Goal: Transaction & Acquisition: Purchase product/service

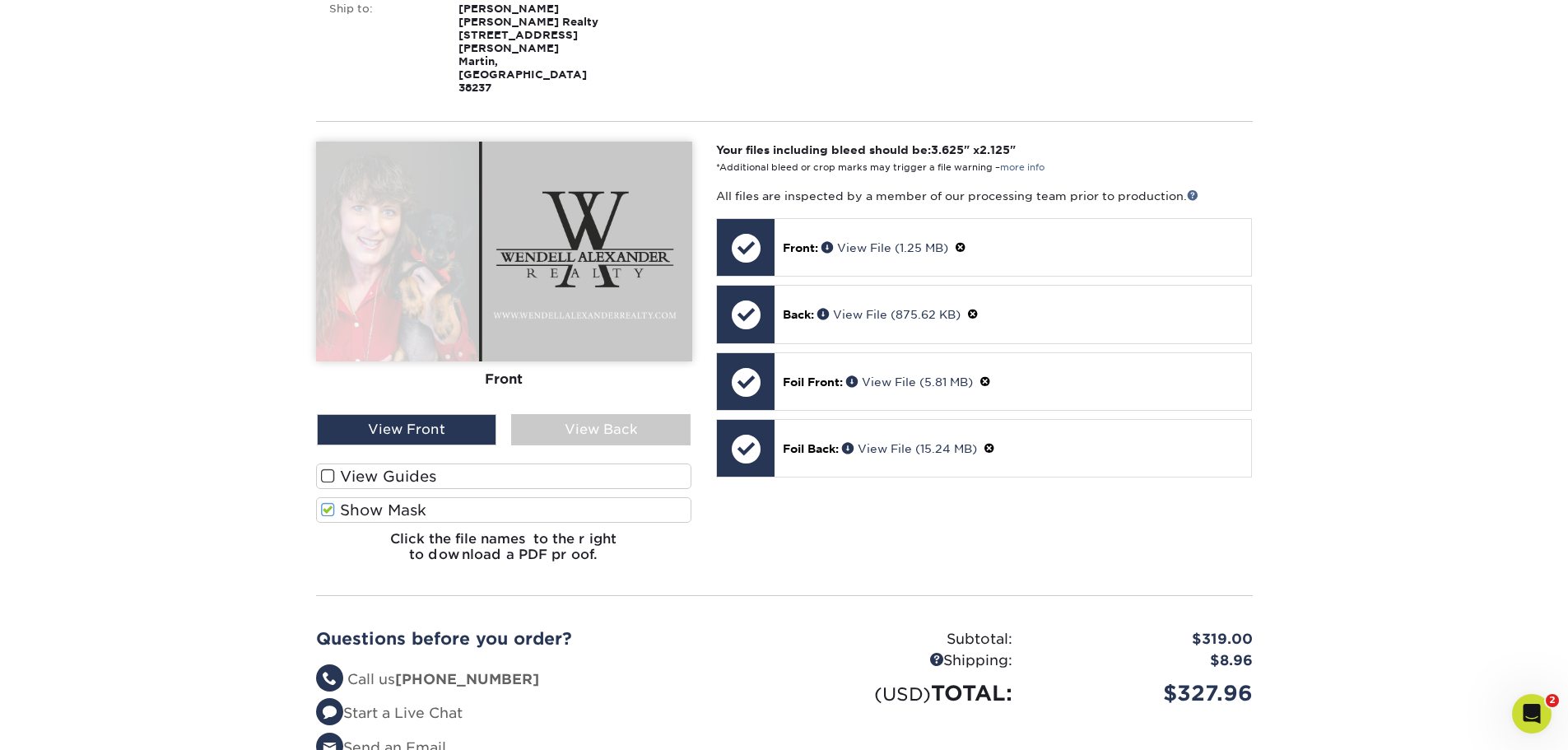
scroll to position [405, 0]
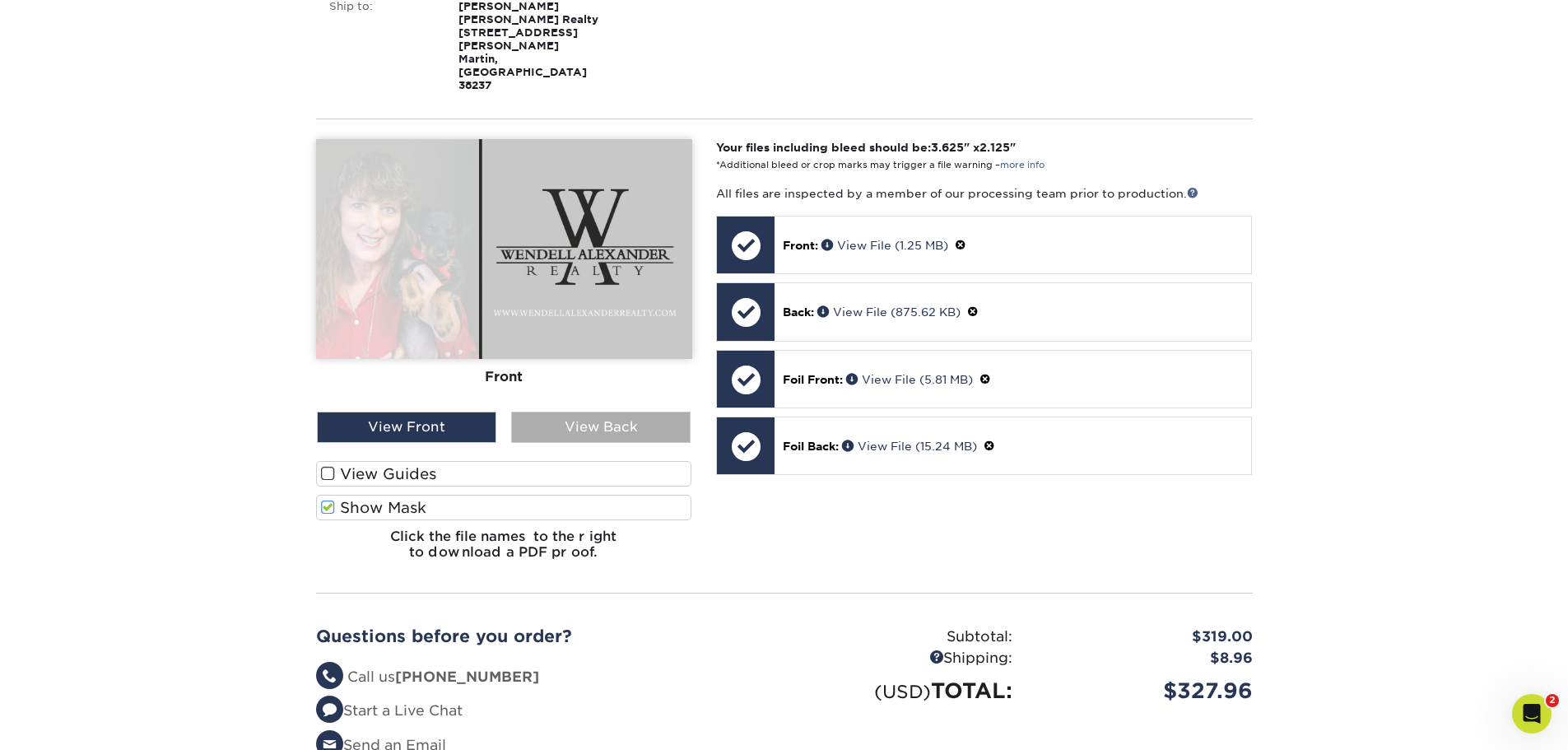
click at [570, 412] on div "View Back" at bounding box center [601, 427] width 179 height 31
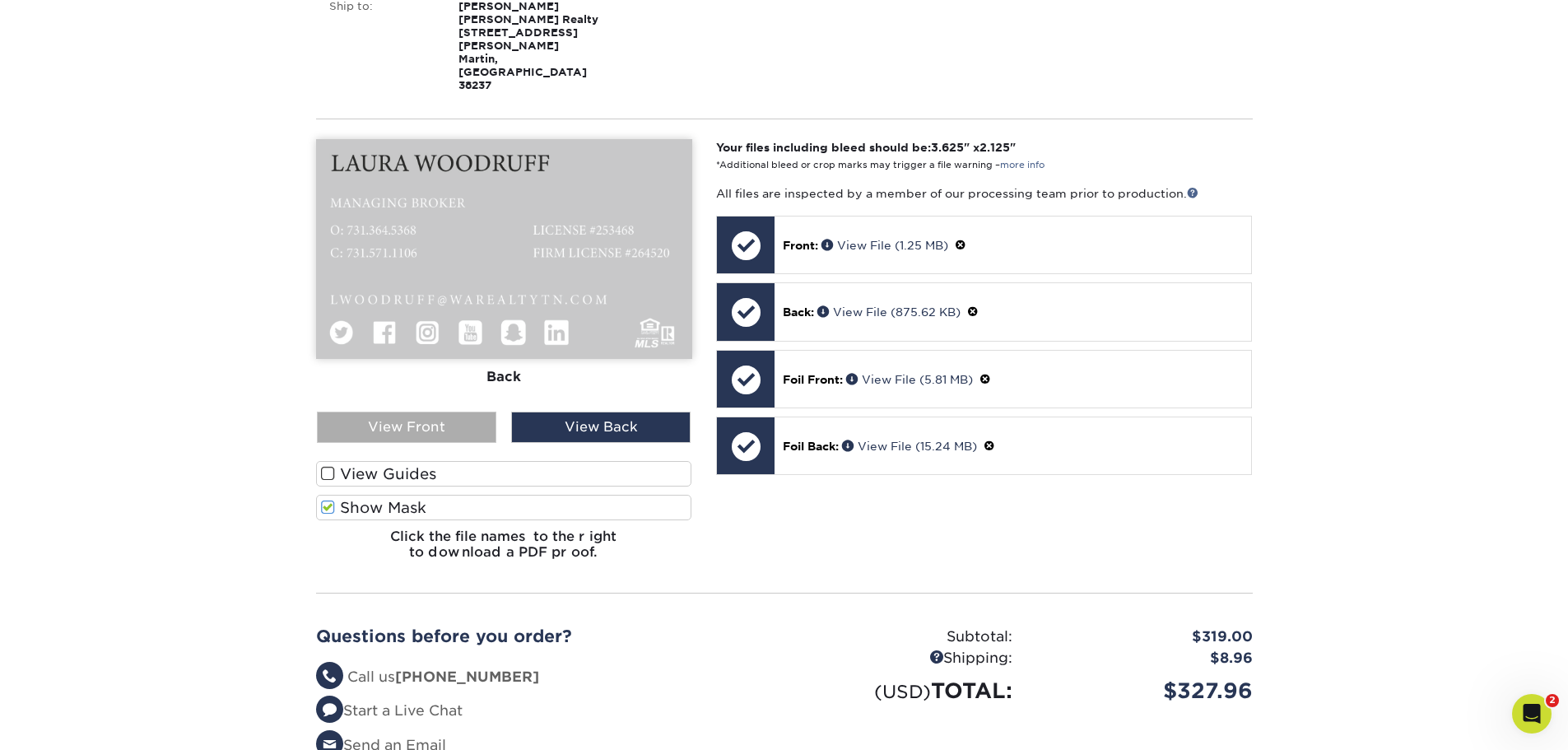
click at [424, 412] on div "View Front" at bounding box center [407, 427] width 179 height 31
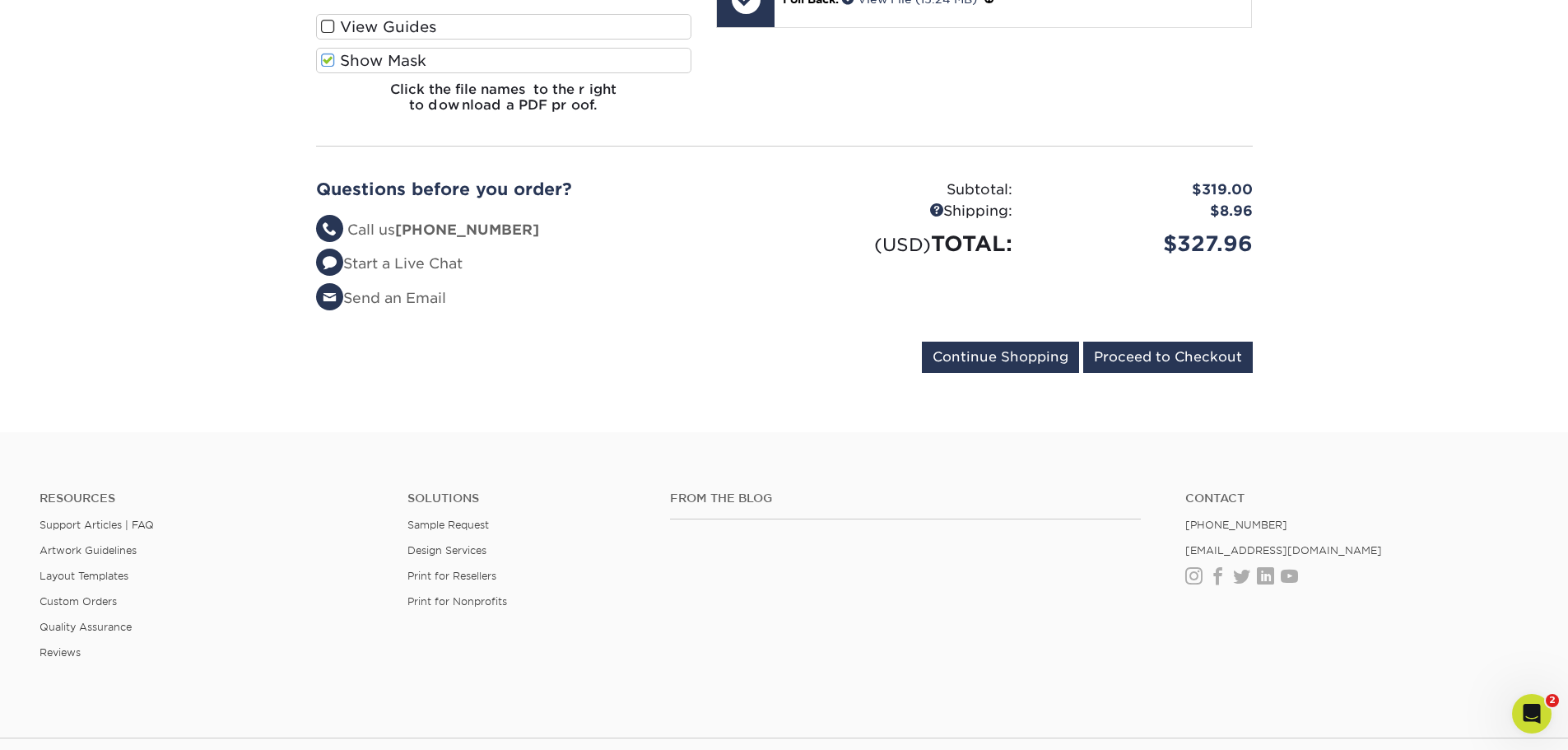
scroll to position [854, 0]
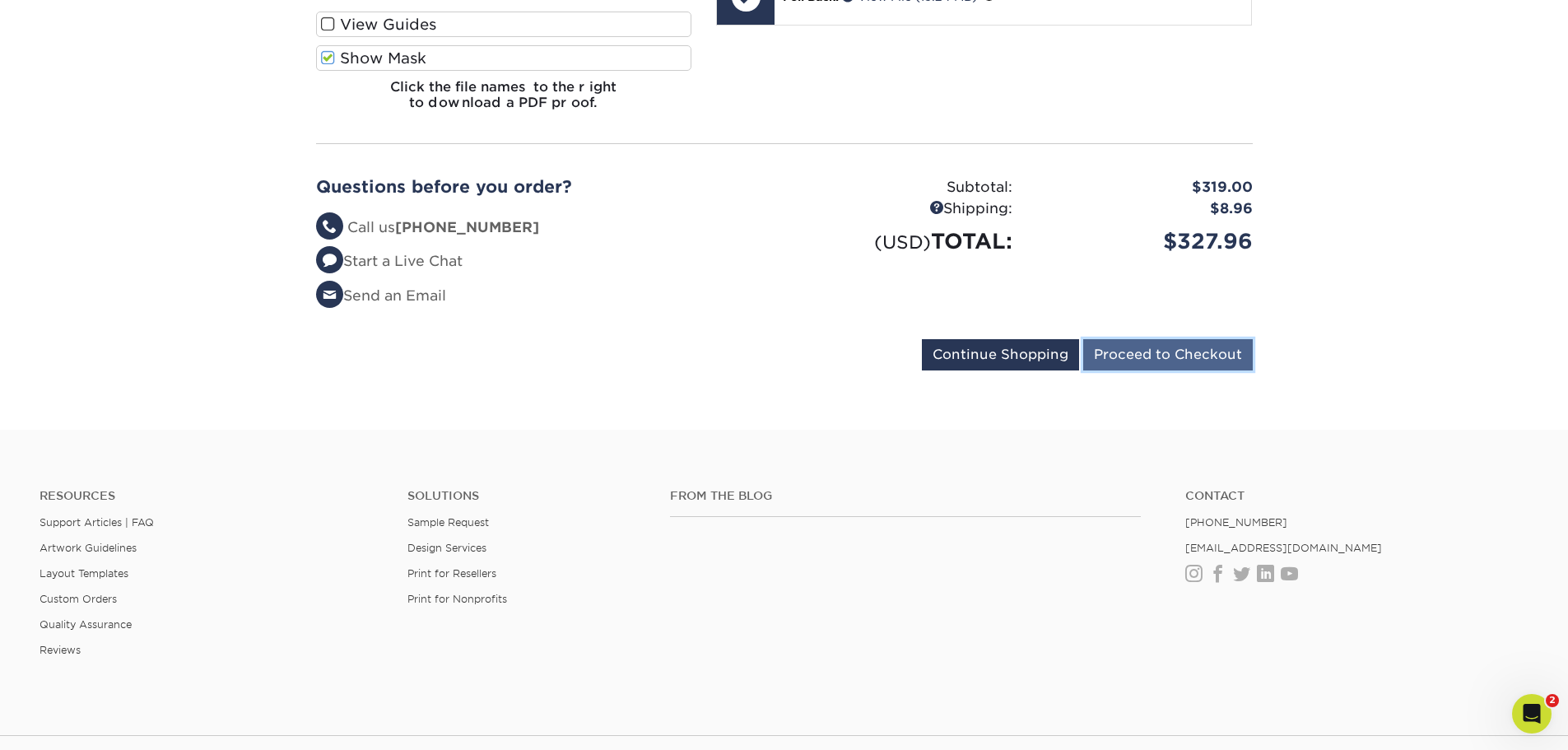
click at [1223, 339] on input "Proceed to Checkout" at bounding box center [1168, 355] width 170 height 31
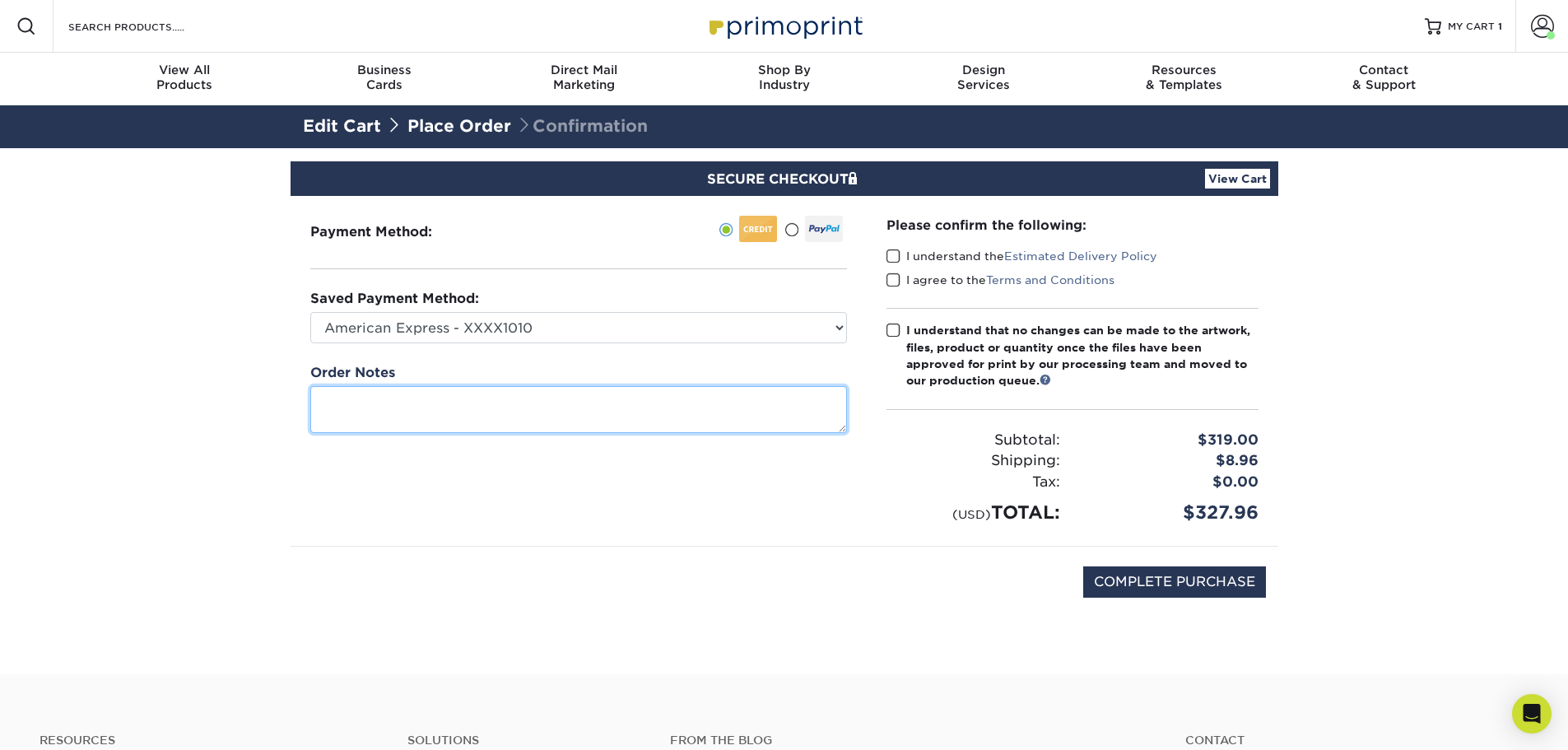
click at [665, 415] on textarea at bounding box center [579, 409] width 537 height 47
type textarea "I need the foil to be a gold foil. Thank you!"
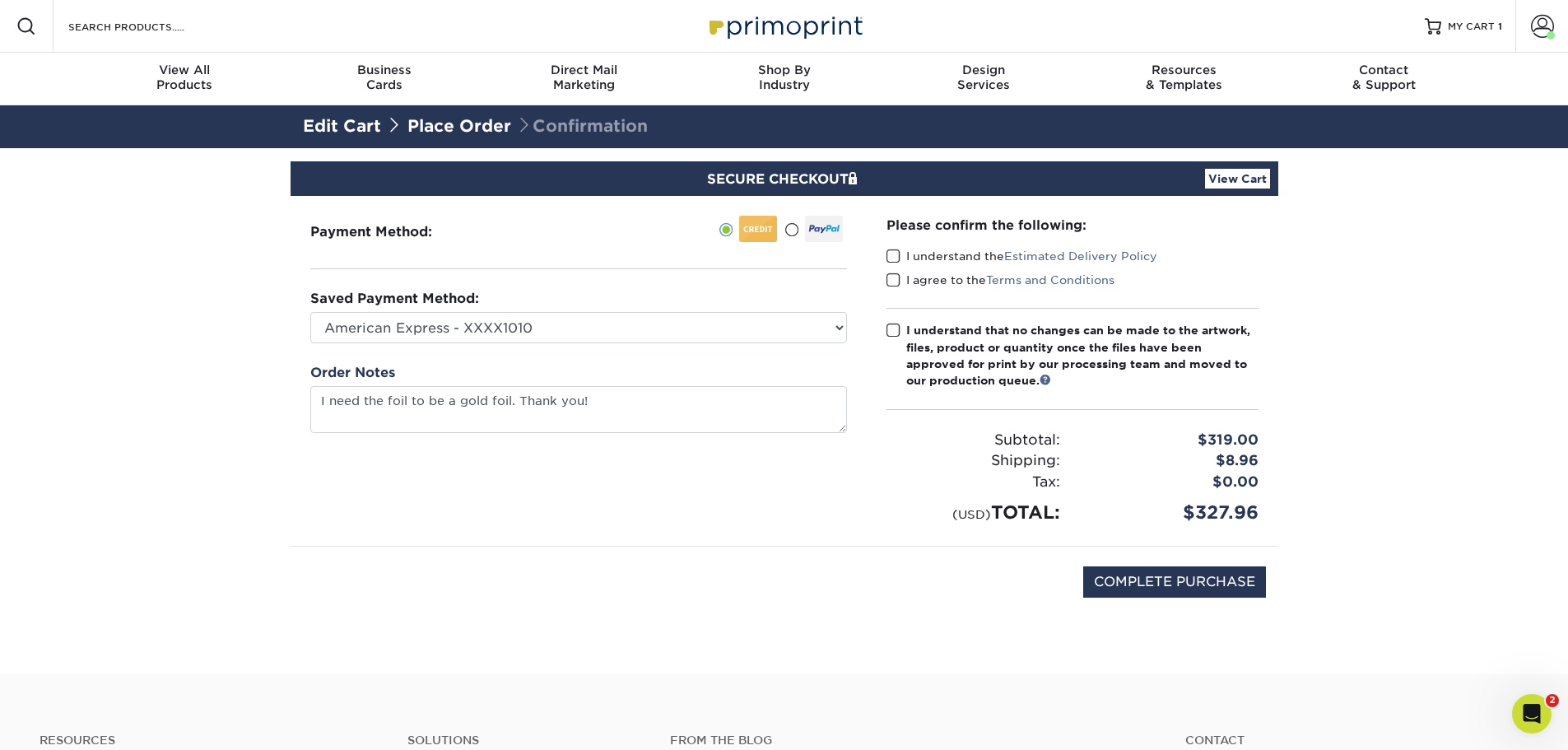
click at [903, 335] on label "I understand that no changes can be made to the artwork, files, product or quan…" at bounding box center [1072, 356] width 372 height 67
click at [0, 0] on input "I understand that no changes can be made to the artwork, files, product or quan…" at bounding box center [0, 0] width 0 height 0
click at [774, 329] on select "American Express - XXXX1010 MasterCard - XXXX3052 Visa - XXXX0888 Visa - XXXX42…" at bounding box center [579, 328] width 537 height 31
select select
click at [311, 312] on select "American Express - XXXX1010 MasterCard - XXXX3052 Visa - XXXX0888 Visa - XXXX42…" at bounding box center [579, 328] width 537 height 31
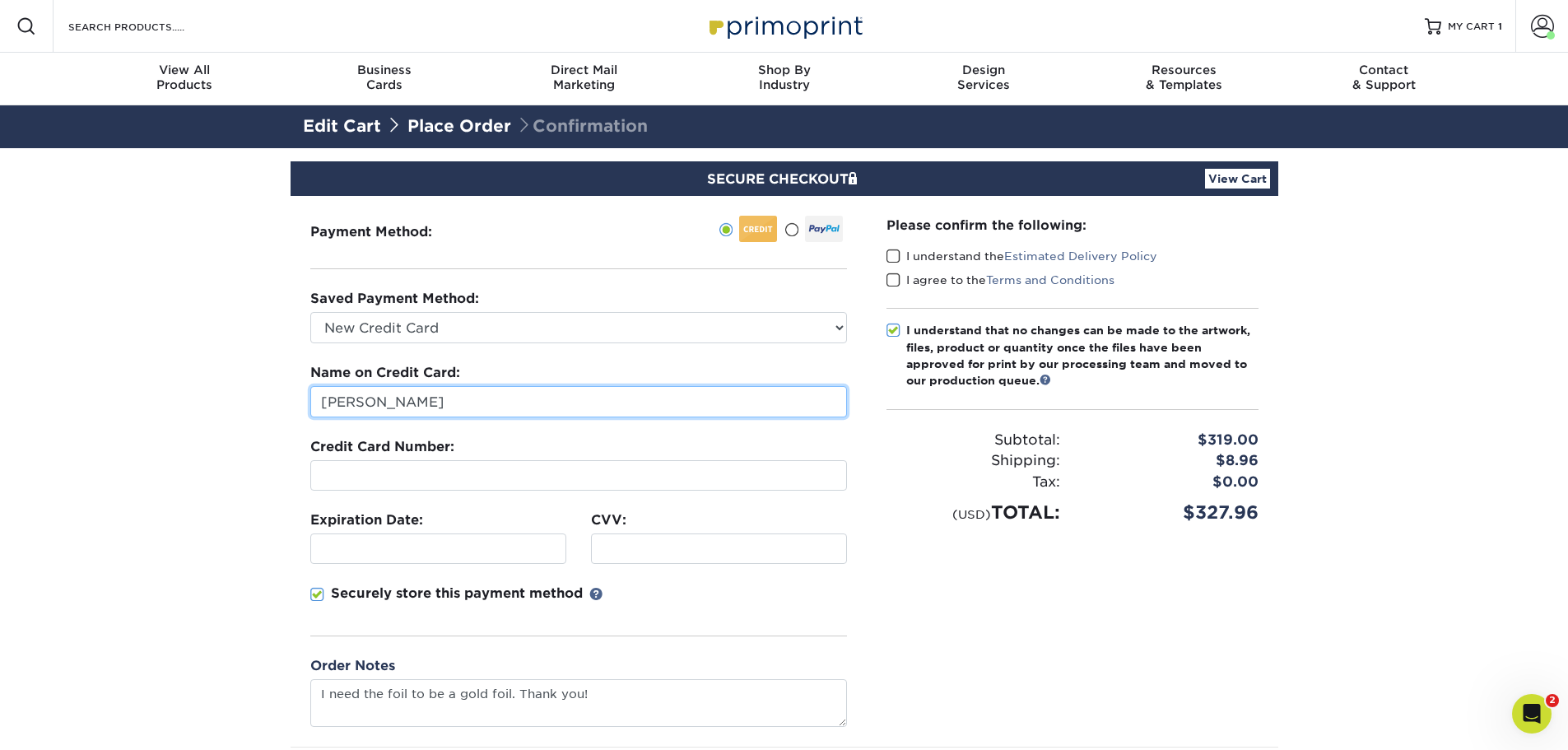
click at [491, 410] on input "[PERSON_NAME]" at bounding box center [579, 401] width 537 height 31
type input "Drake Vincent"
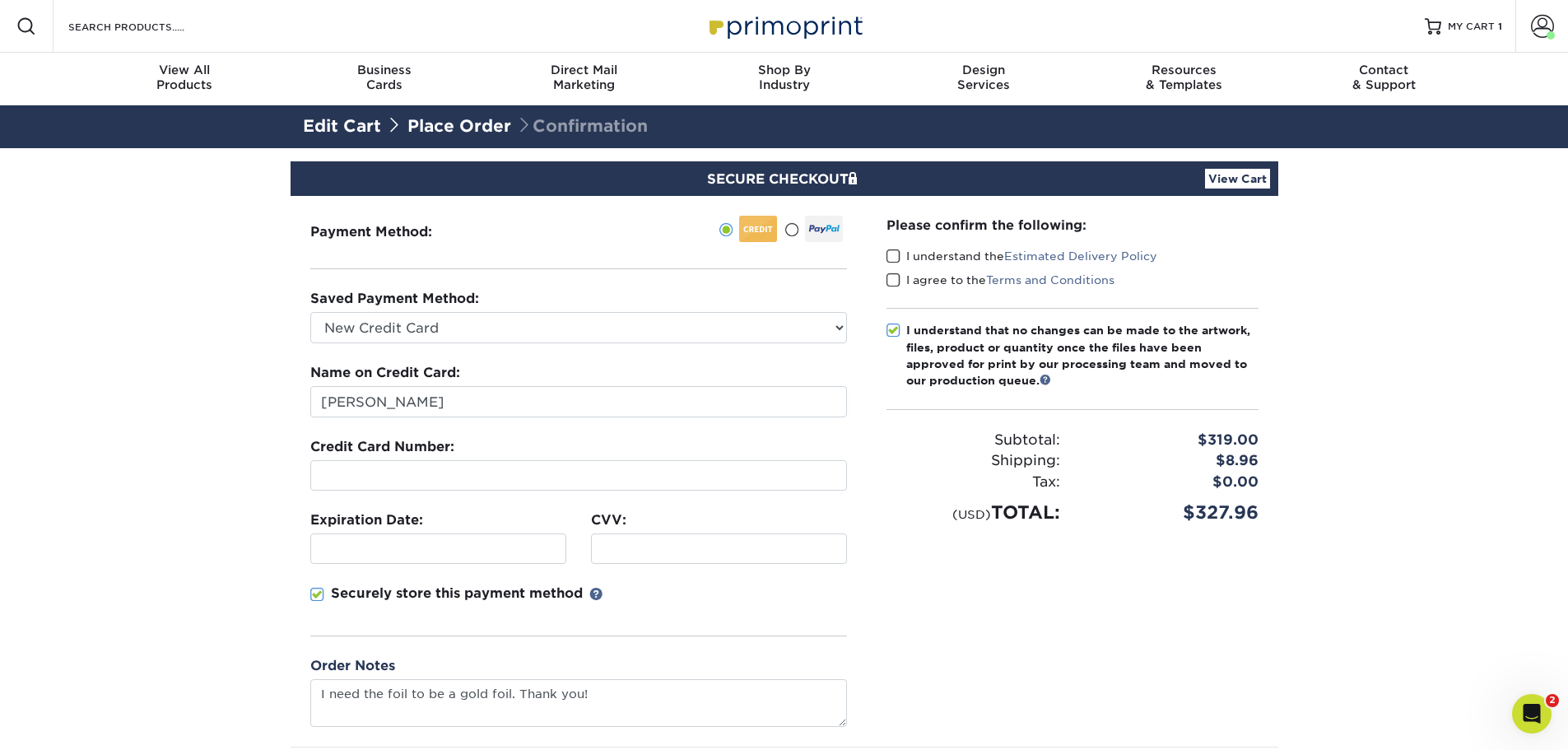
click at [304, 528] on div "Expiration Date:" at bounding box center [438, 536] width 281 height 53
click at [906, 638] on div "Please confirm the following: I understand the Estimated Delivery Policy I agre…" at bounding box center [1072, 470] width 412 height 550
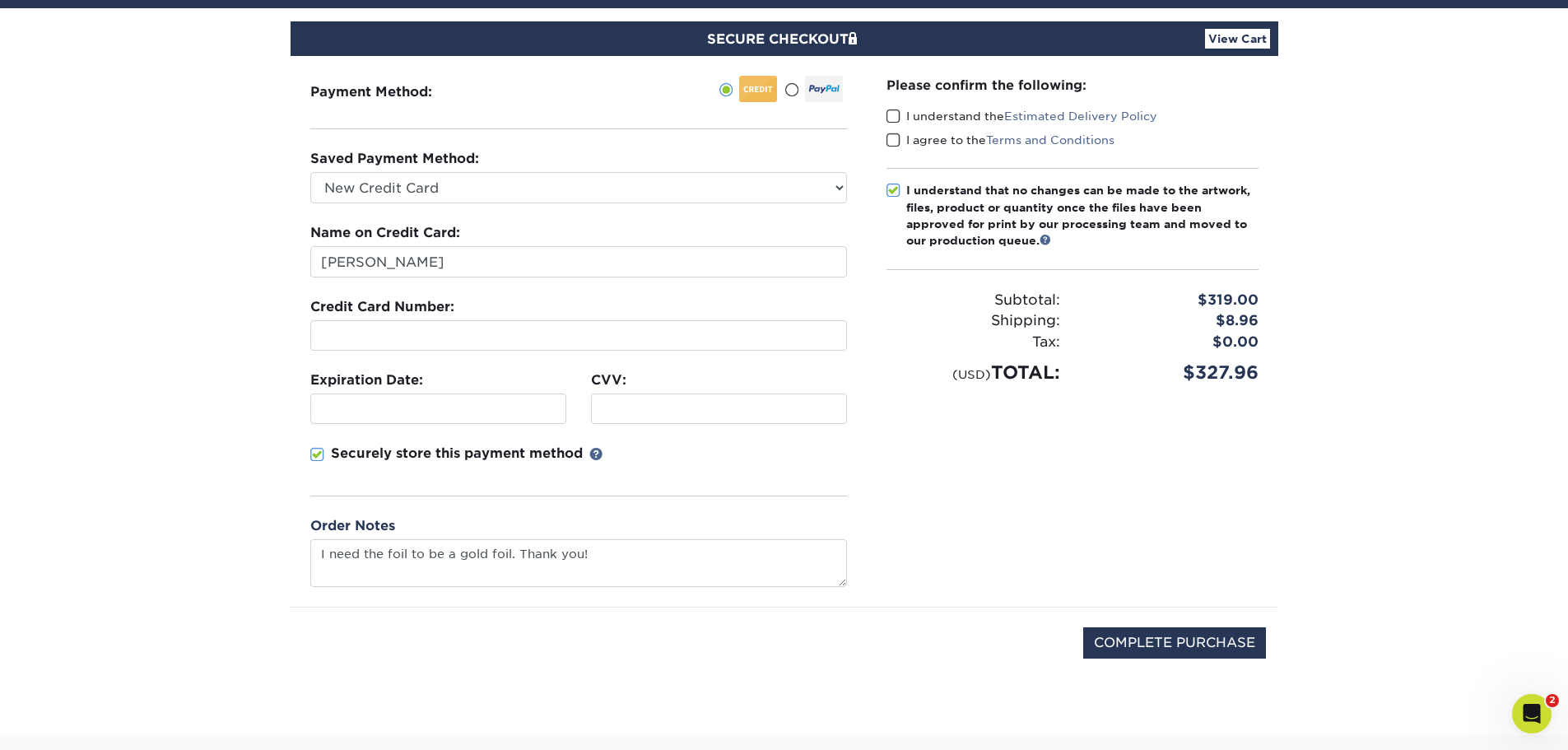
scroll to position [143, 0]
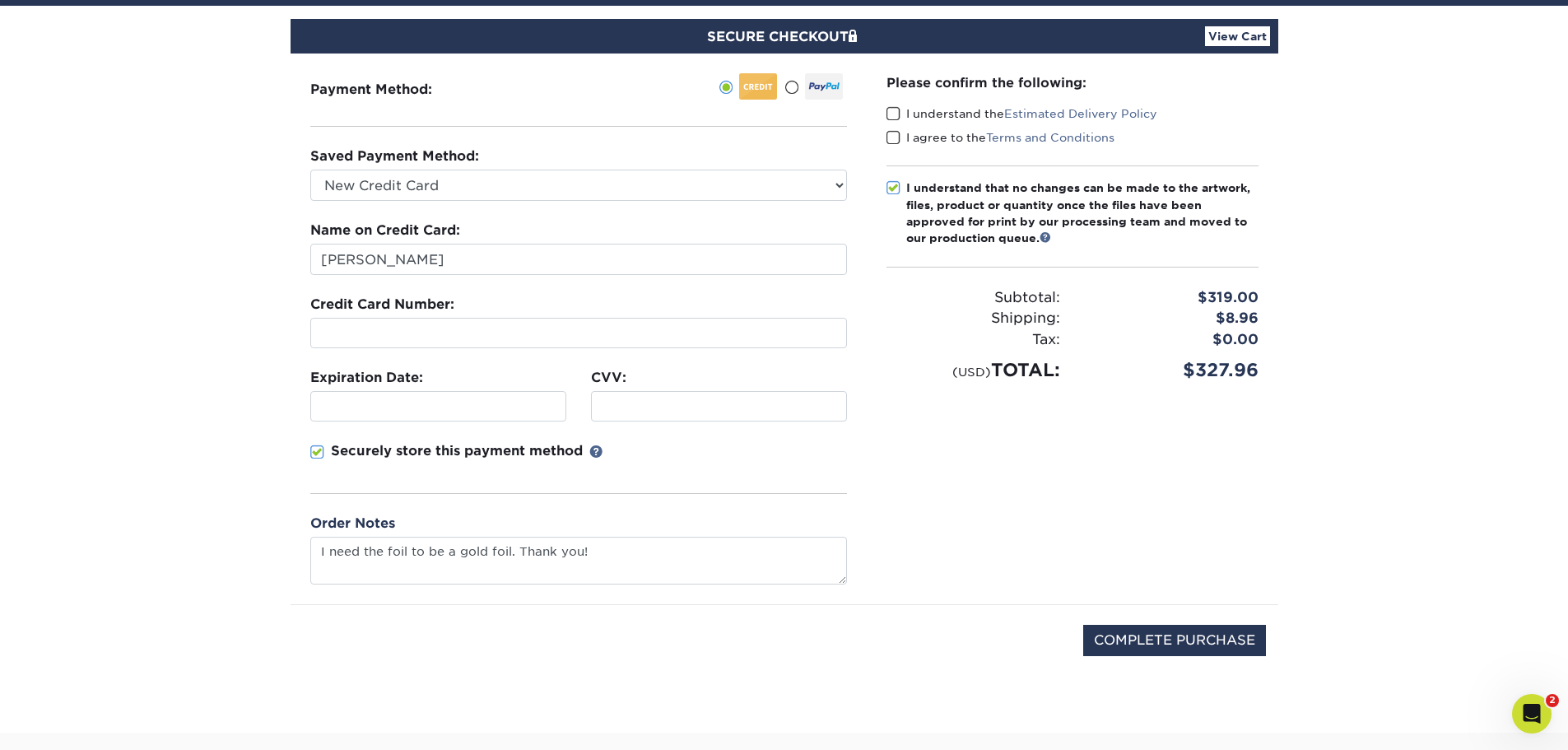
click at [1160, 658] on div "COMPLETE PURCHASE" at bounding box center [784, 648] width 963 height 88
click at [1178, 639] on input "COMPLETE PURCHASE" at bounding box center [1175, 640] width 183 height 31
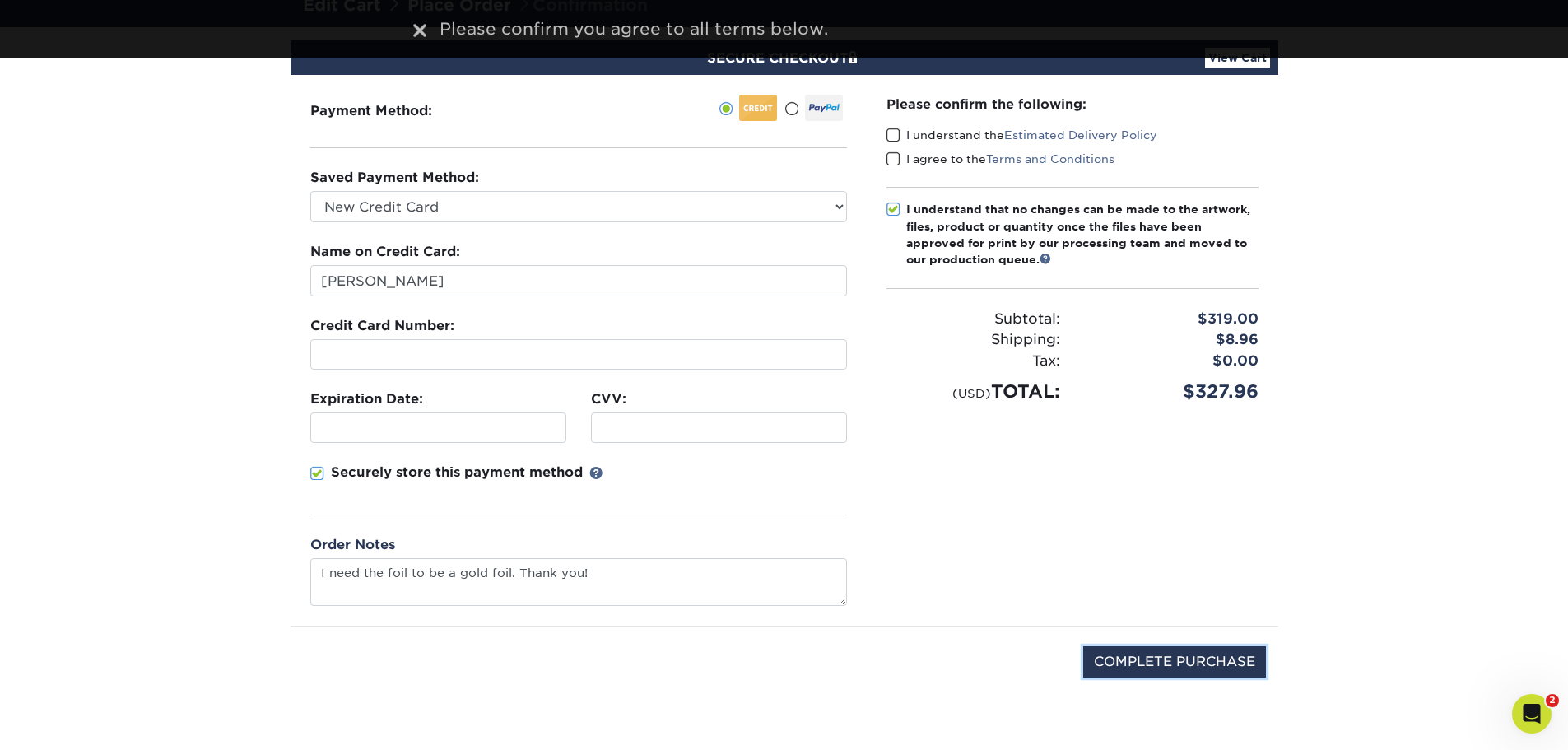
scroll to position [0, 0]
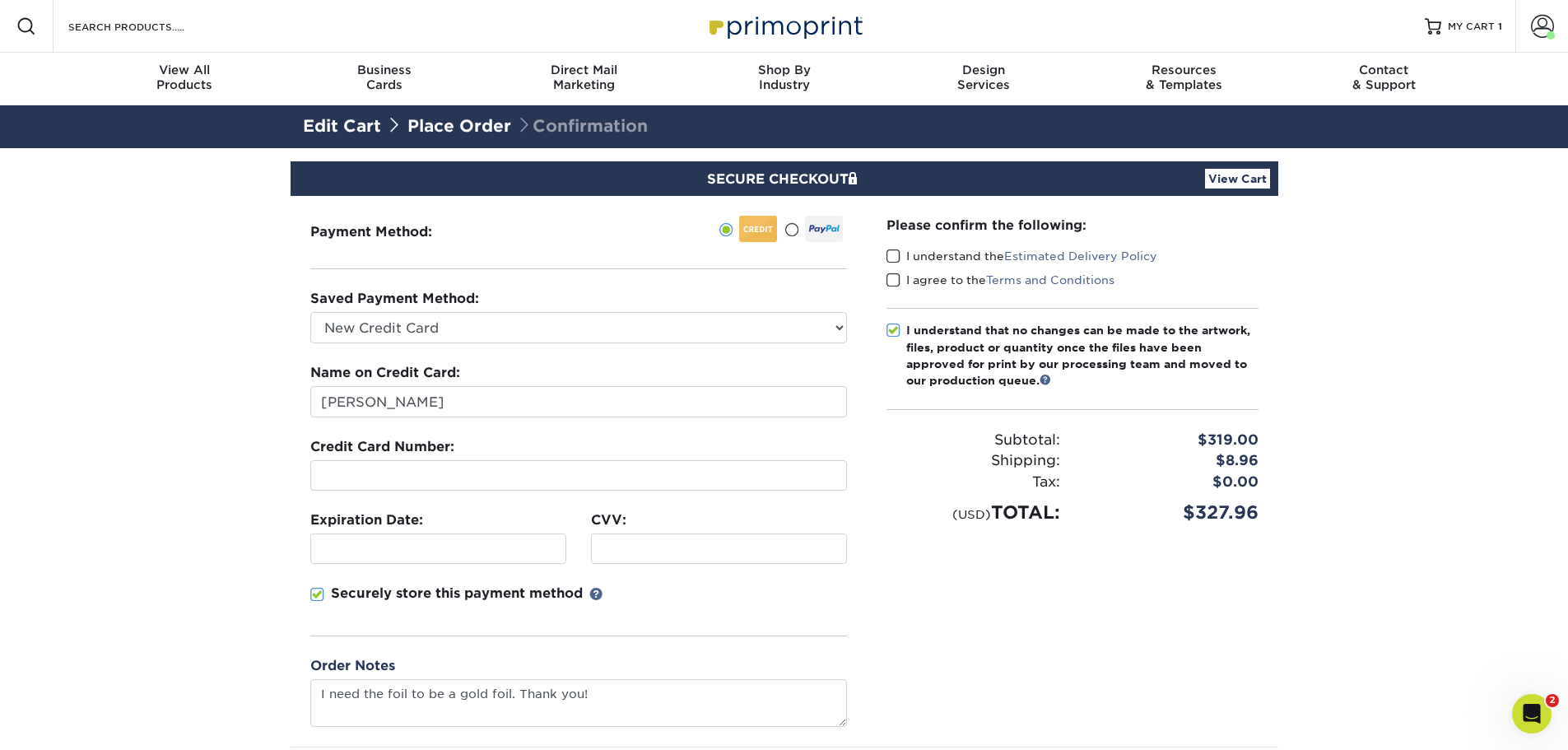
click at [897, 249] on span at bounding box center [893, 256] width 14 height 15
click at [0, 0] on input "I understand the Estimated Delivery Policy" at bounding box center [0, 0] width 0 height 0
click at [894, 267] on div "I understand the Estimated Delivery Policy" at bounding box center [1072, 259] width 372 height 23
click at [894, 279] on span at bounding box center [893, 281] width 14 height 15
click at [0, 0] on input "I agree to the Terms and Conditions" at bounding box center [0, 0] width 0 height 0
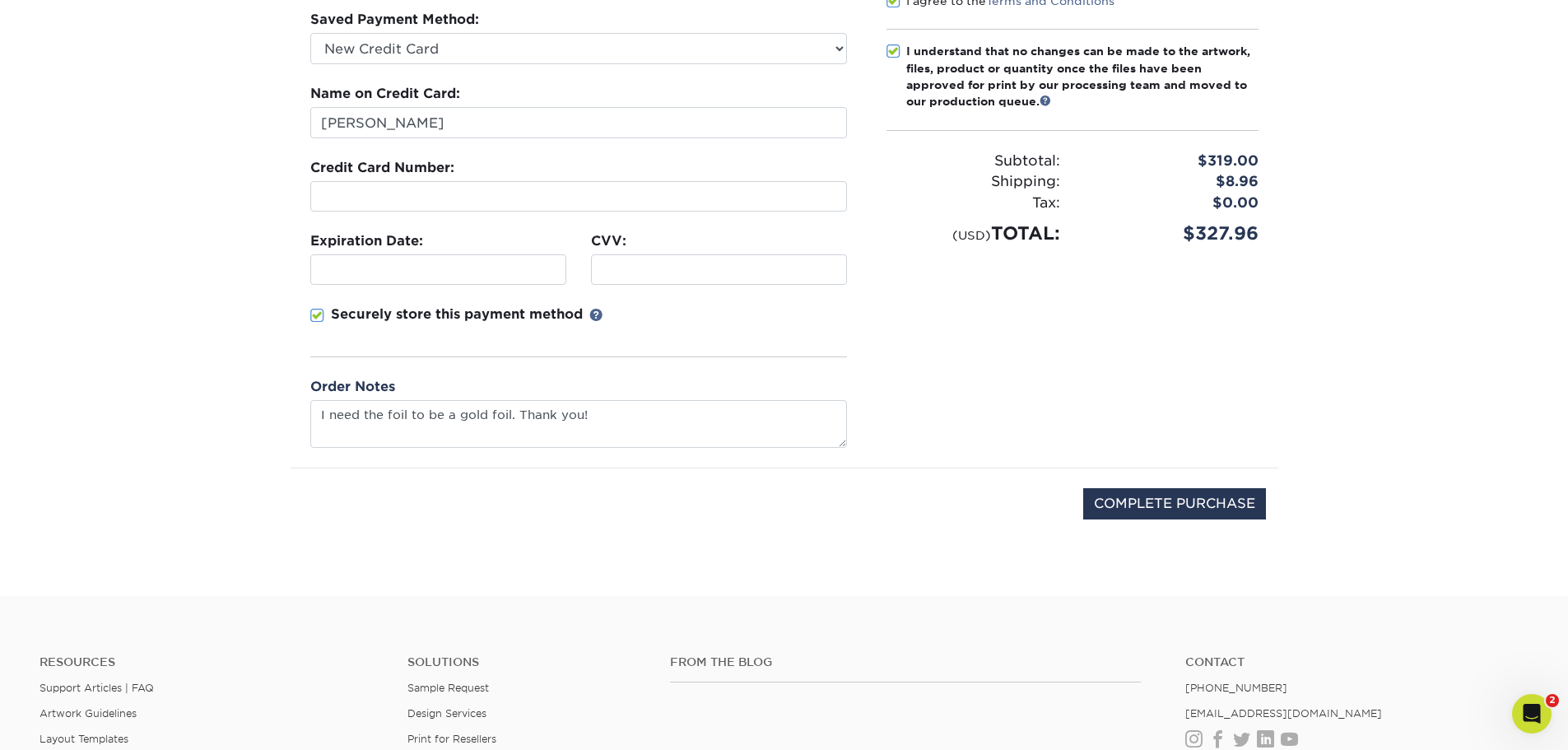
scroll to position [287, 0]
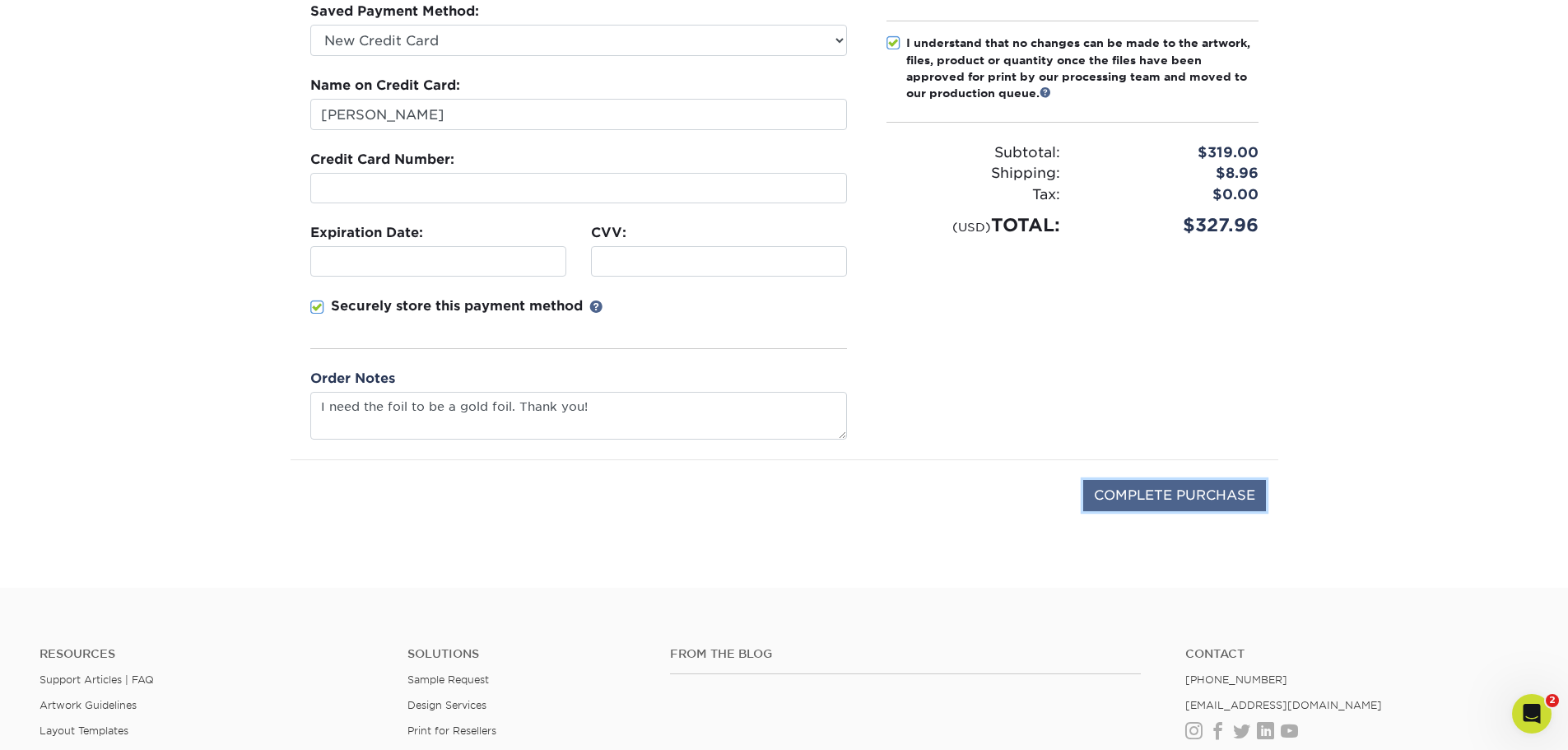
click at [1206, 497] on input "COMPLETE PURCHASE" at bounding box center [1175, 496] width 183 height 31
type input "PROCESSING, PLEASE WAIT..."
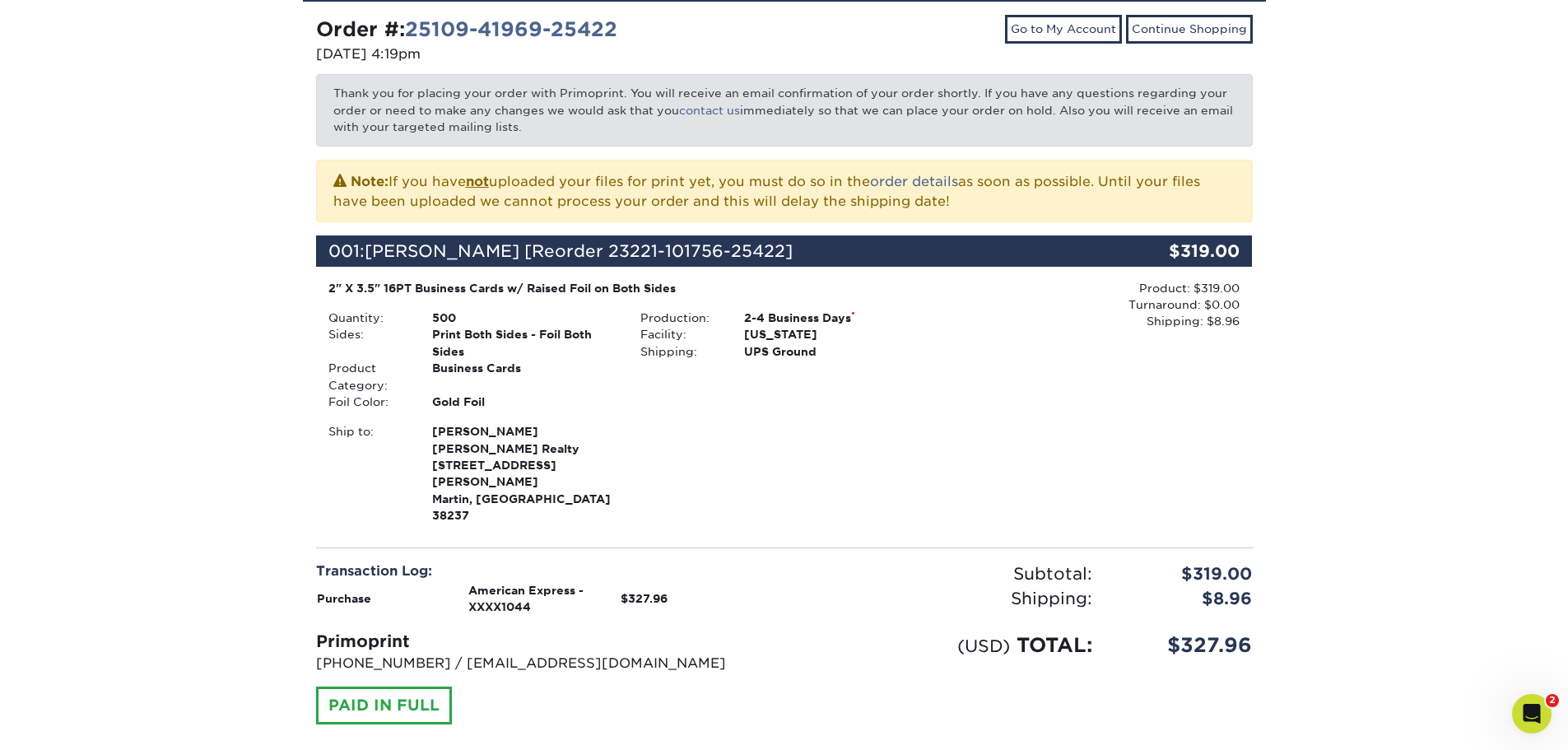
scroll to position [233, 0]
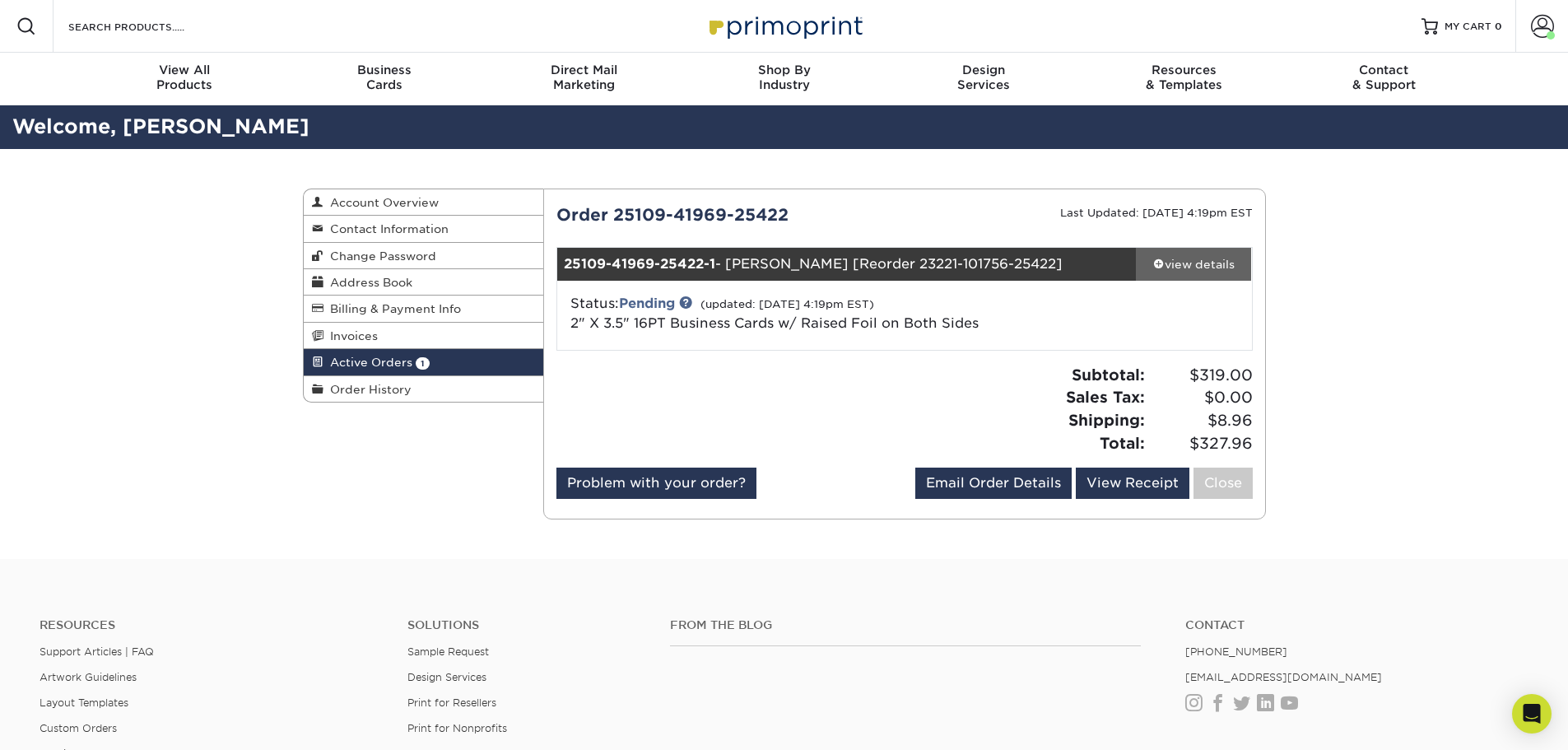
click at [1191, 269] on div "view details" at bounding box center [1194, 263] width 116 height 16
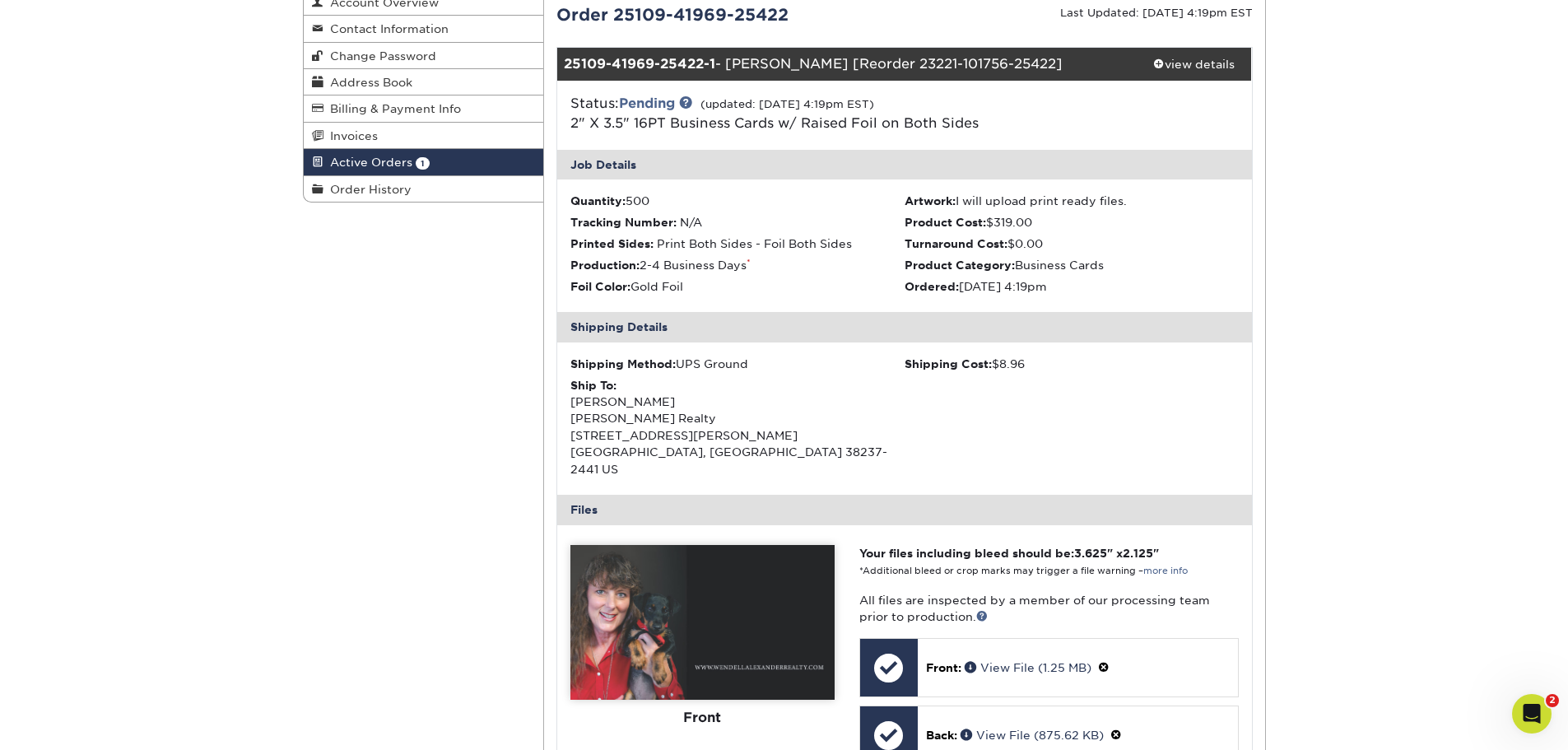
drag, startPoint x: 1314, startPoint y: 292, endPoint x: 1317, endPoint y: 396, distance: 104.0
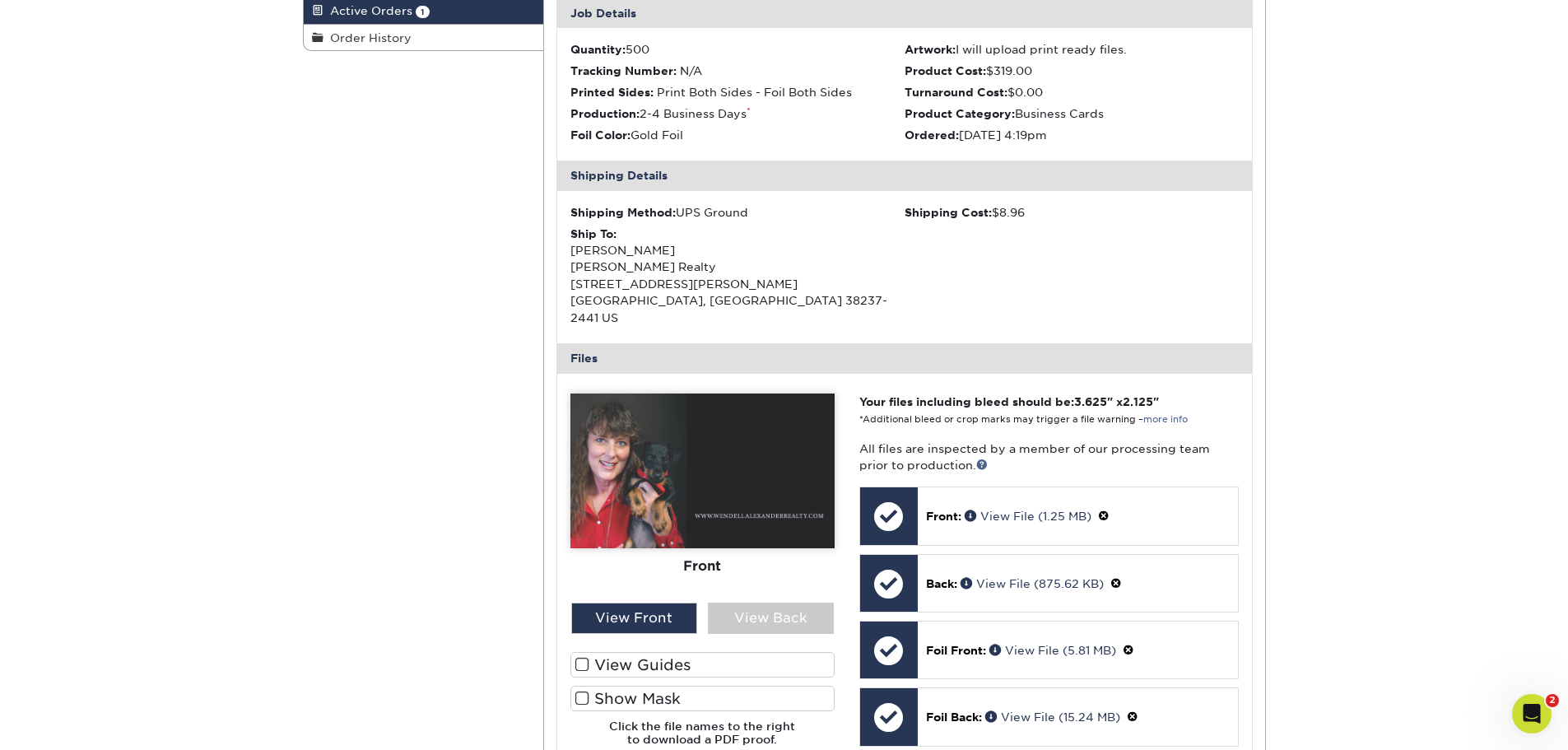
drag, startPoint x: 1317, startPoint y: 396, endPoint x: 1317, endPoint y: 462, distance: 66.0
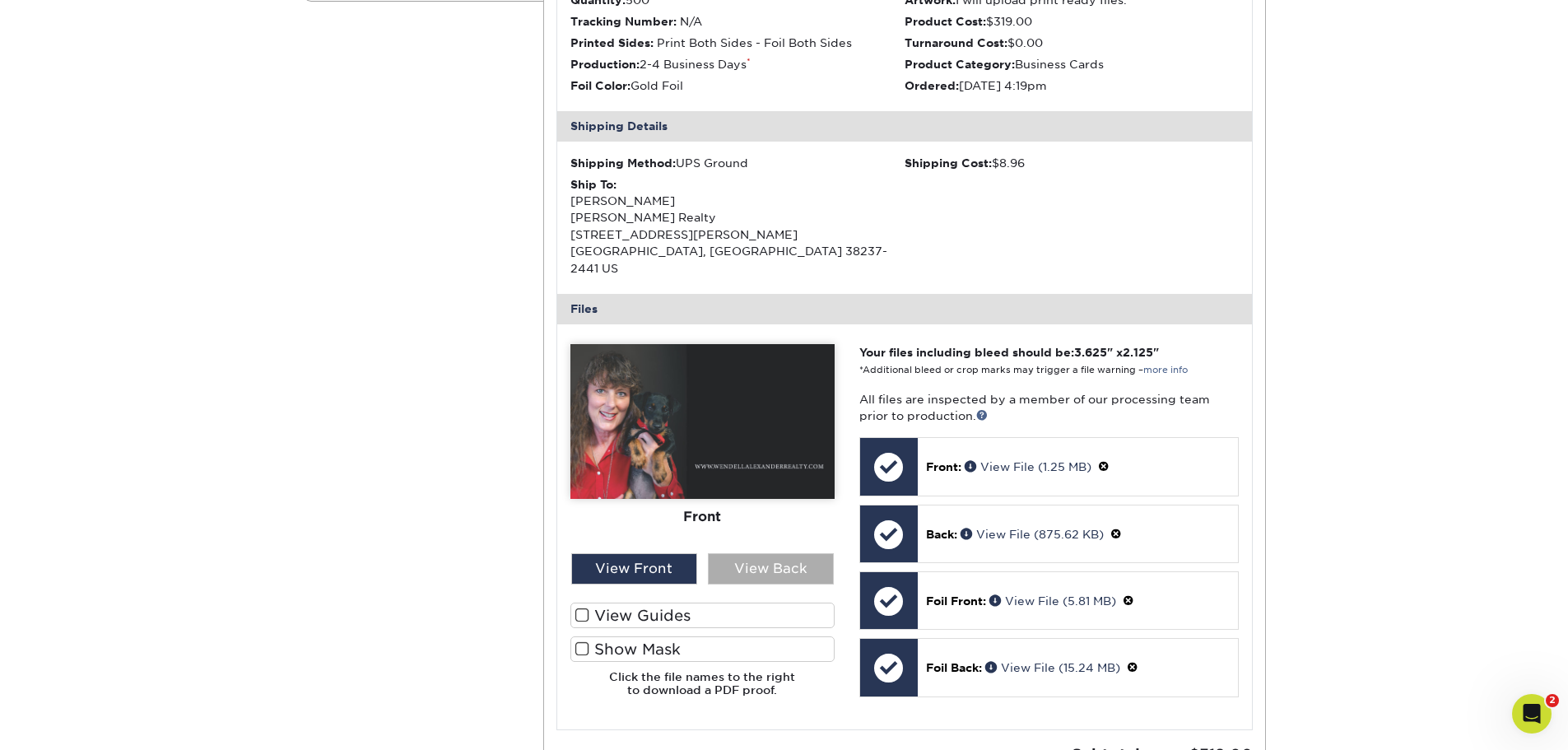
click at [763, 553] on div "View Back" at bounding box center [770, 569] width 126 height 31
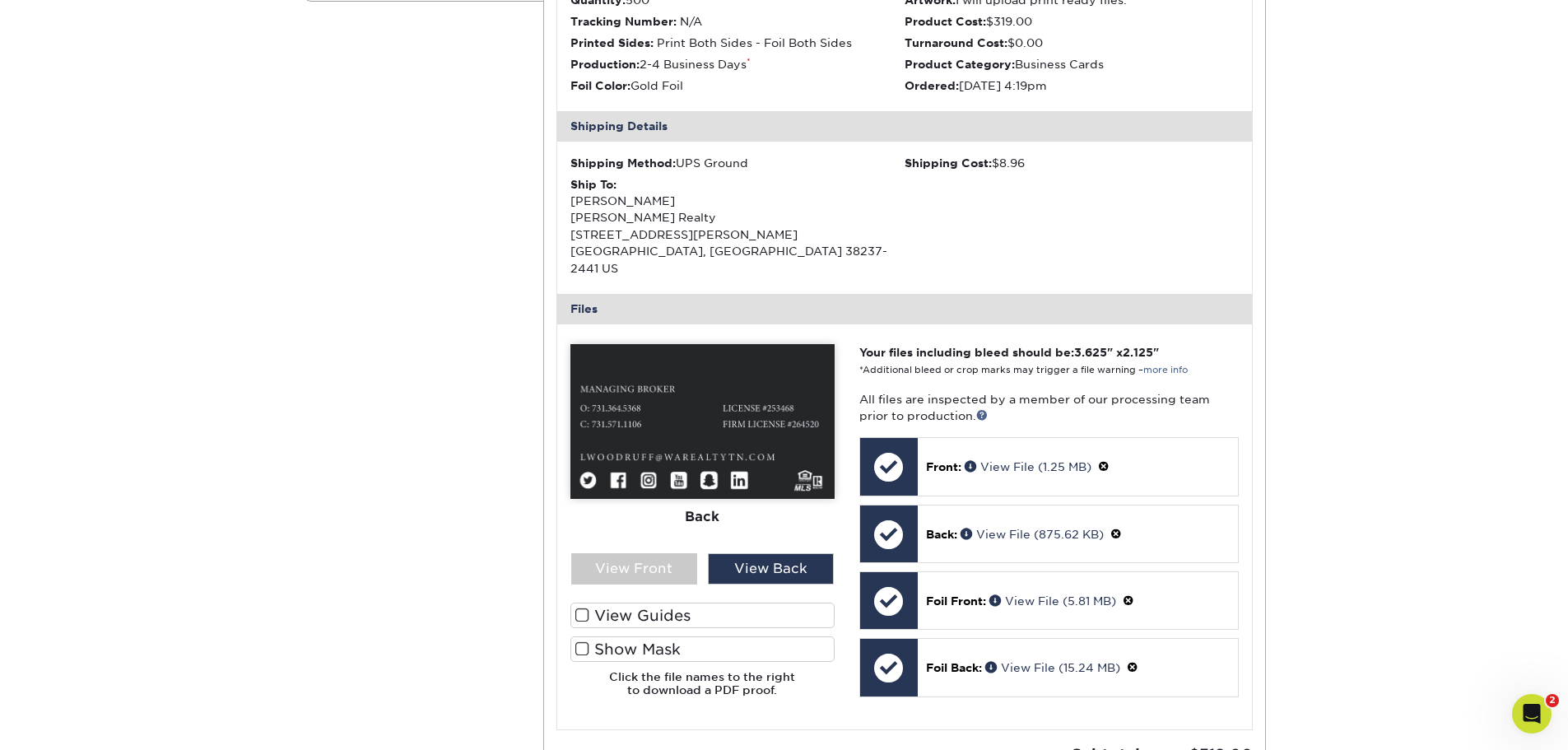
click at [712, 637] on label "Show Mask" at bounding box center [703, 649] width 264 height 25
click at [0, 0] on input "Show Mask" at bounding box center [0, 0] width 0 height 0
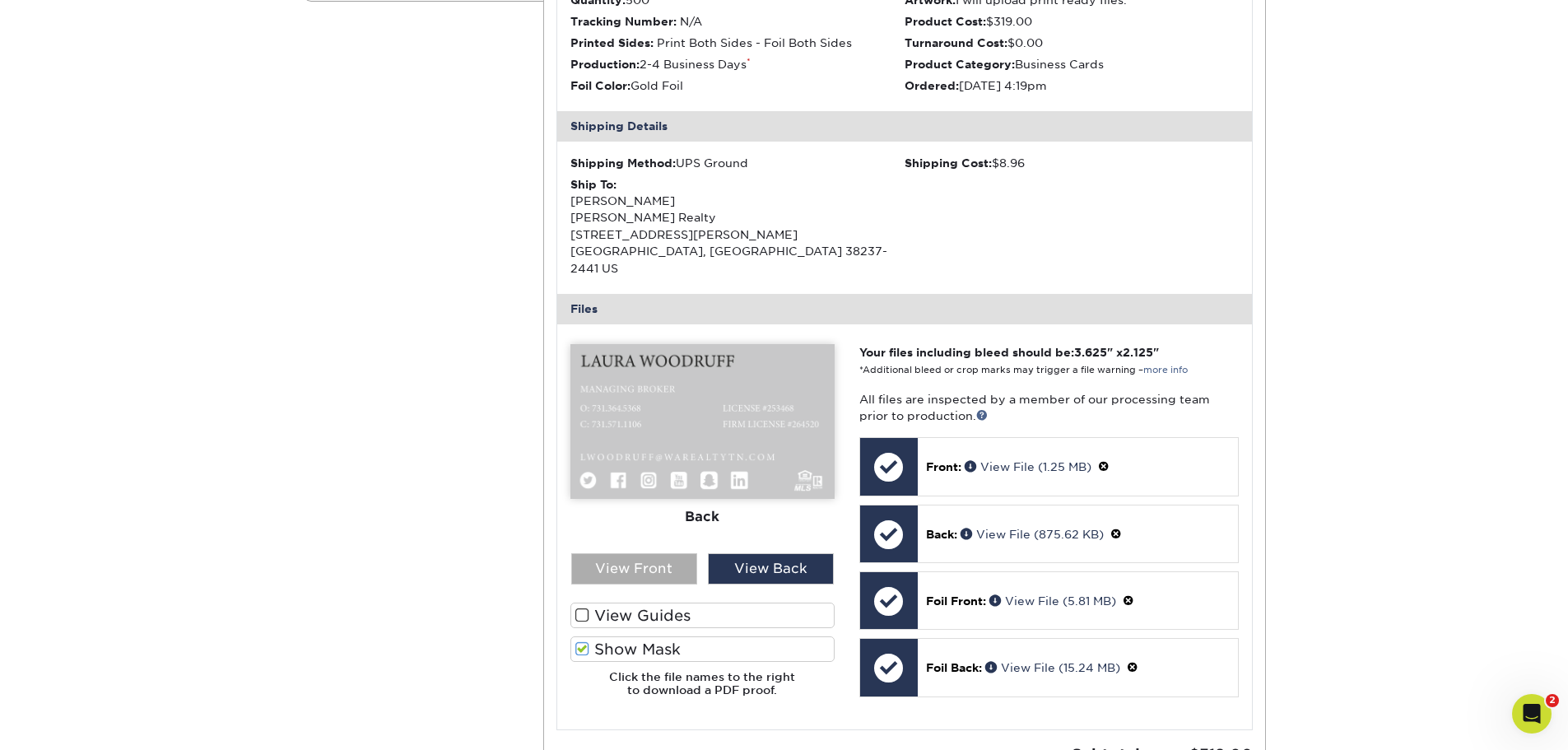
click at [671, 565] on div "View Front" at bounding box center [634, 569] width 126 height 31
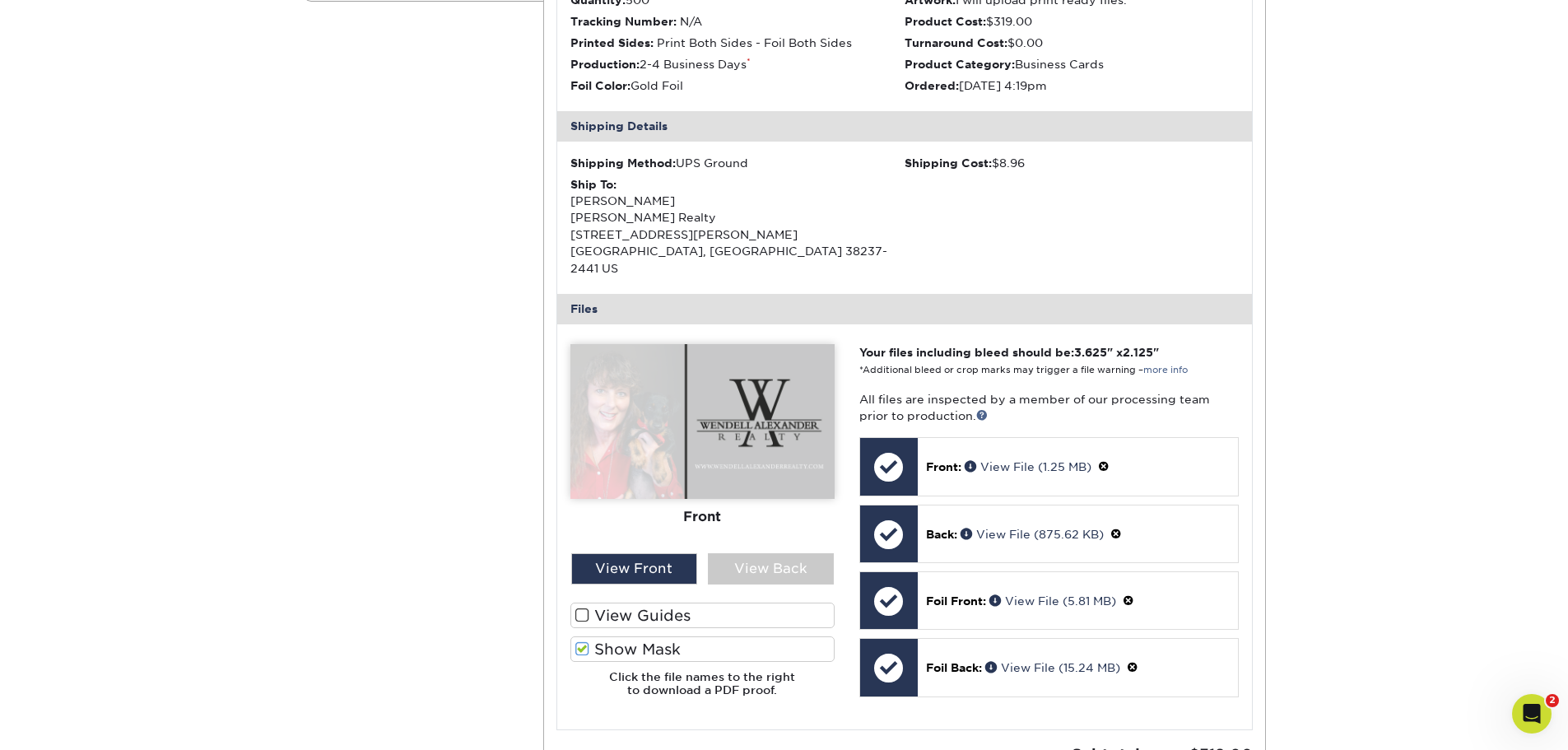
click at [681, 636] on label "Show Mask" at bounding box center [703, 649] width 264 height 25
click at [0, 0] on input "Show Mask" at bounding box center [0, 0] width 0 height 0
